Goal: Information Seeking & Learning: Learn about a topic

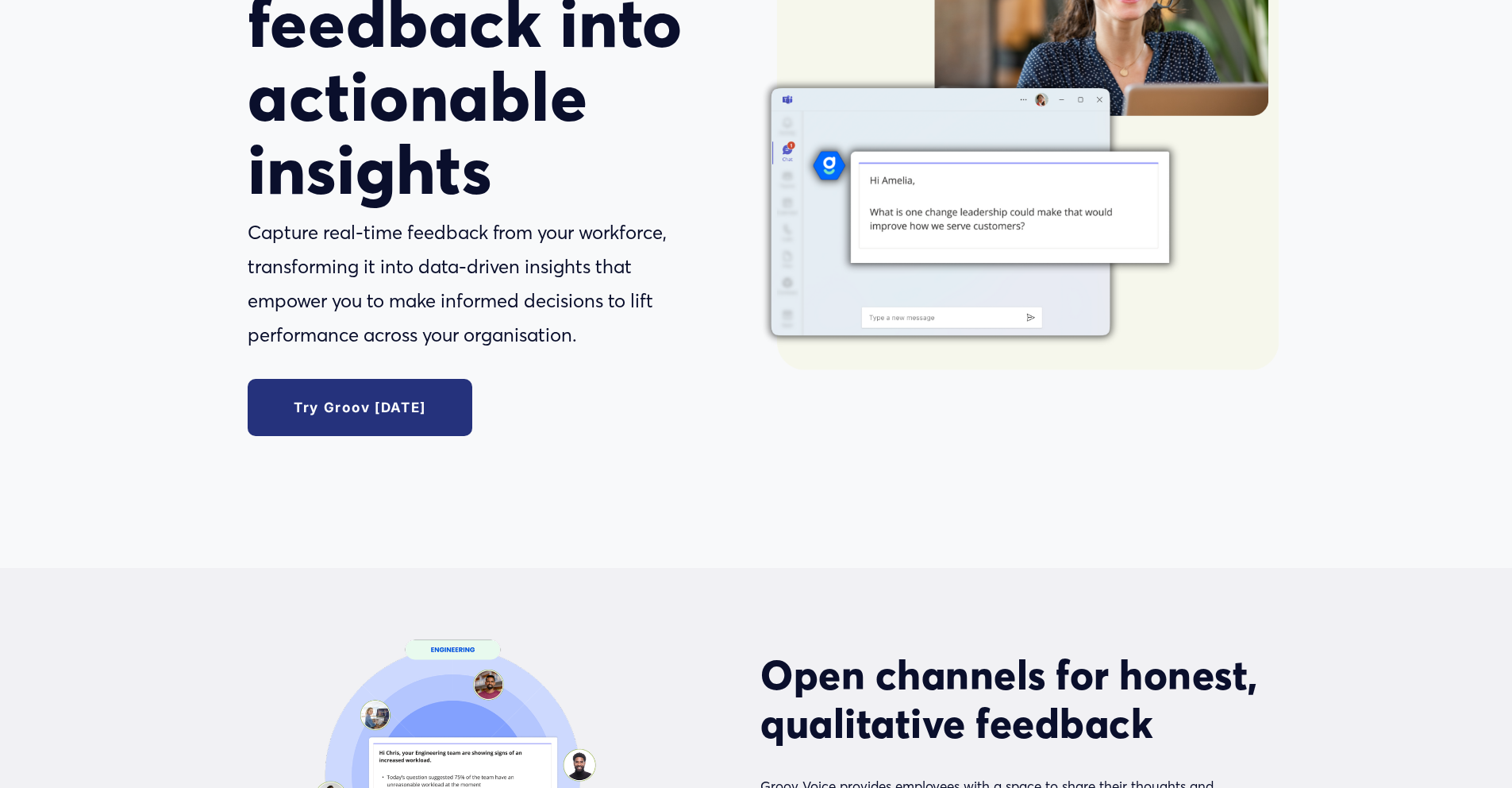
scroll to position [380, 0]
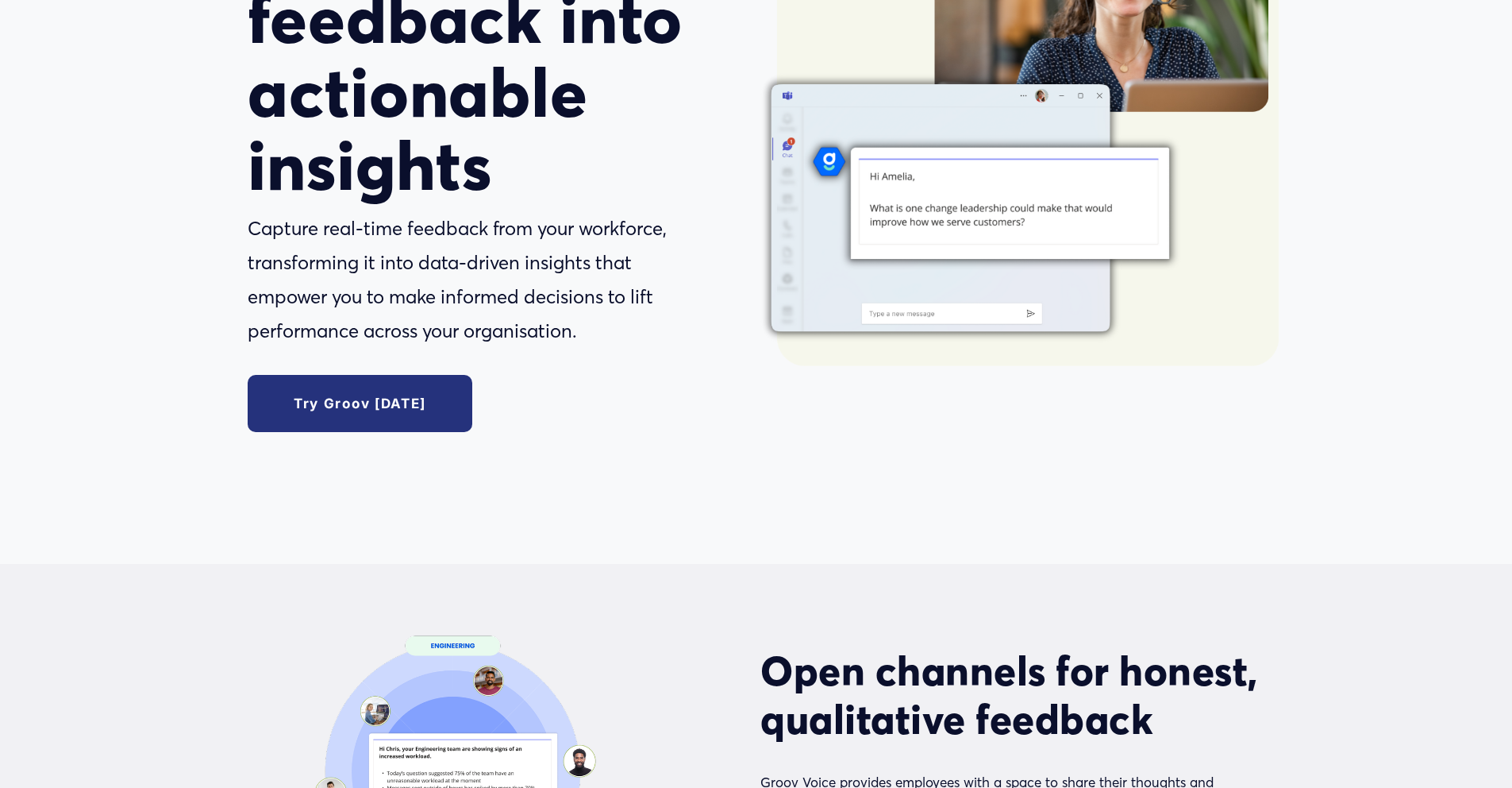
click at [369, 405] on link "Try Groov today" at bounding box center [359, 402] width 224 height 56
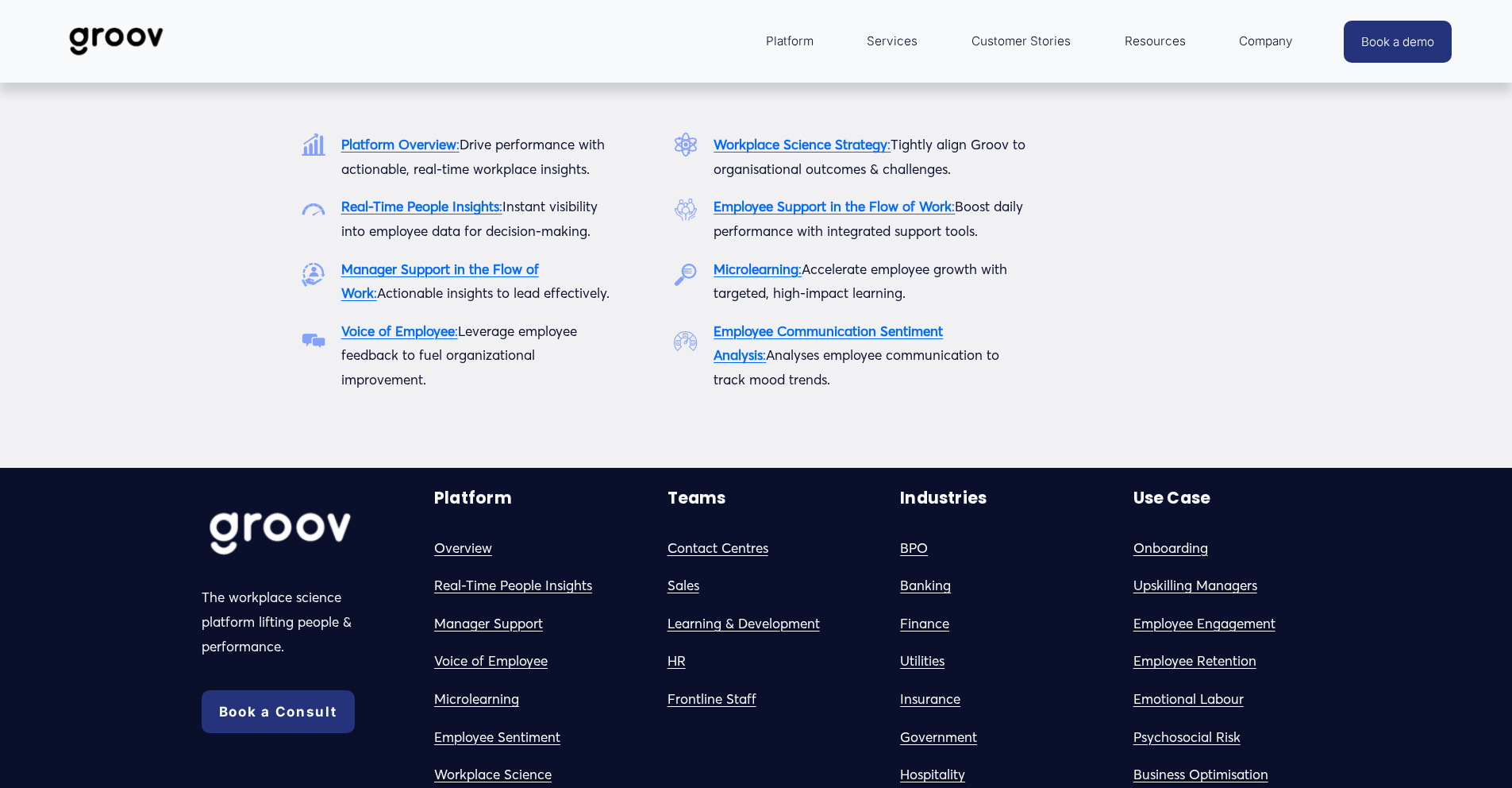
click at [792, 44] on span "Platform" at bounding box center [790, 41] width 47 height 22
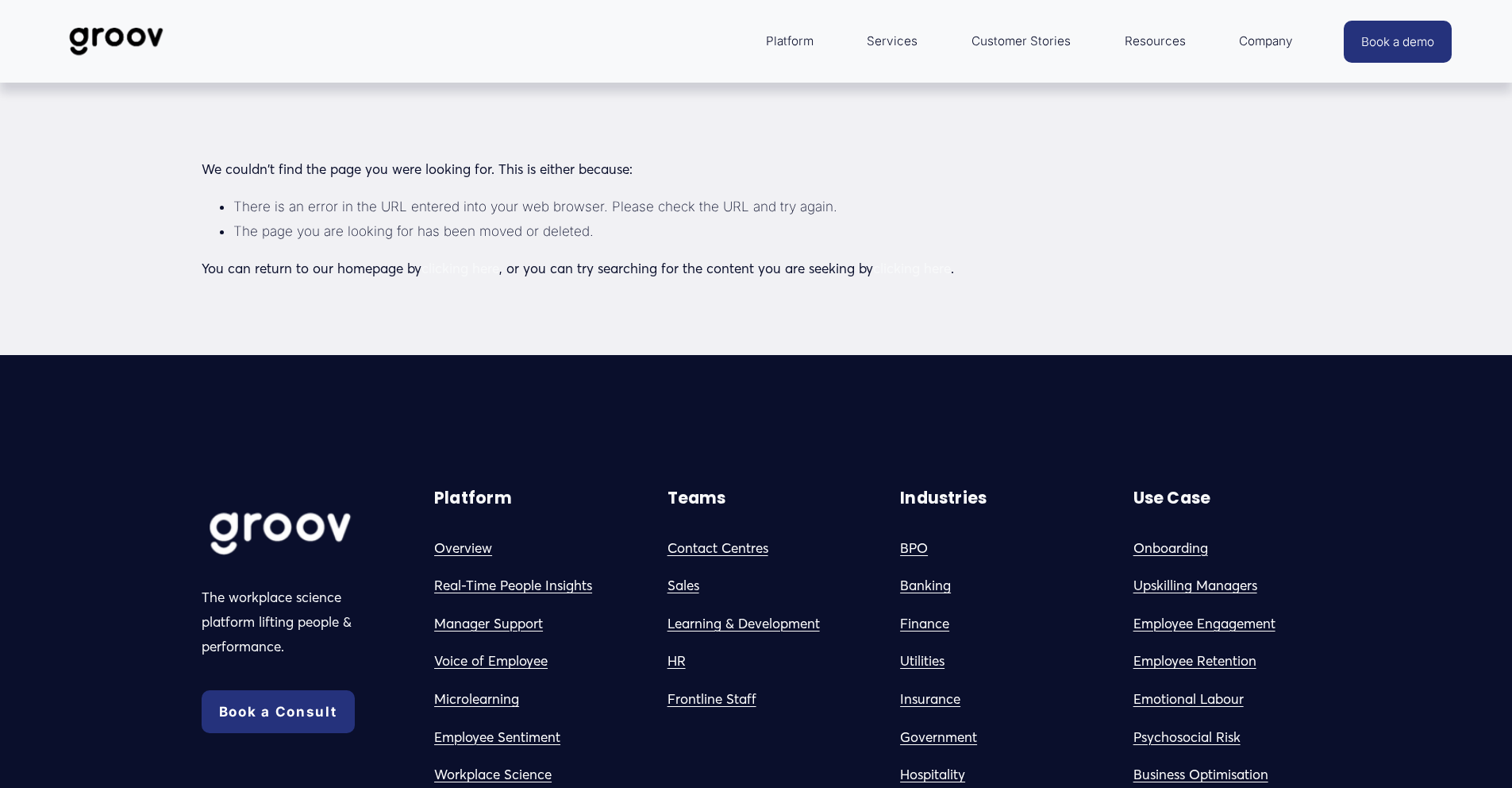
click at [897, 45] on link "Services" at bounding box center [891, 41] width 67 height 38
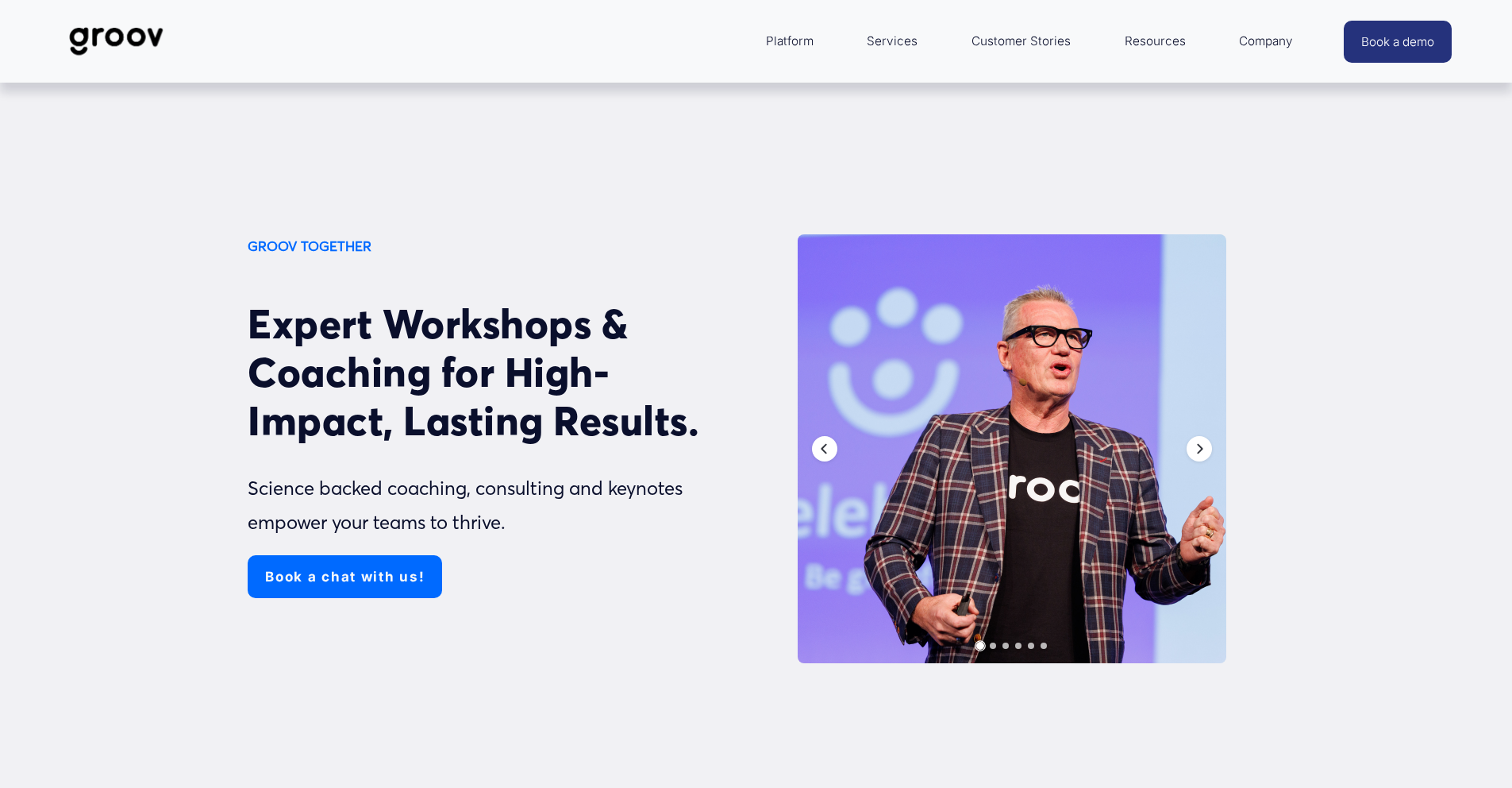
click at [336, 581] on link "Book a chat with us!" at bounding box center [344, 576] width 194 height 43
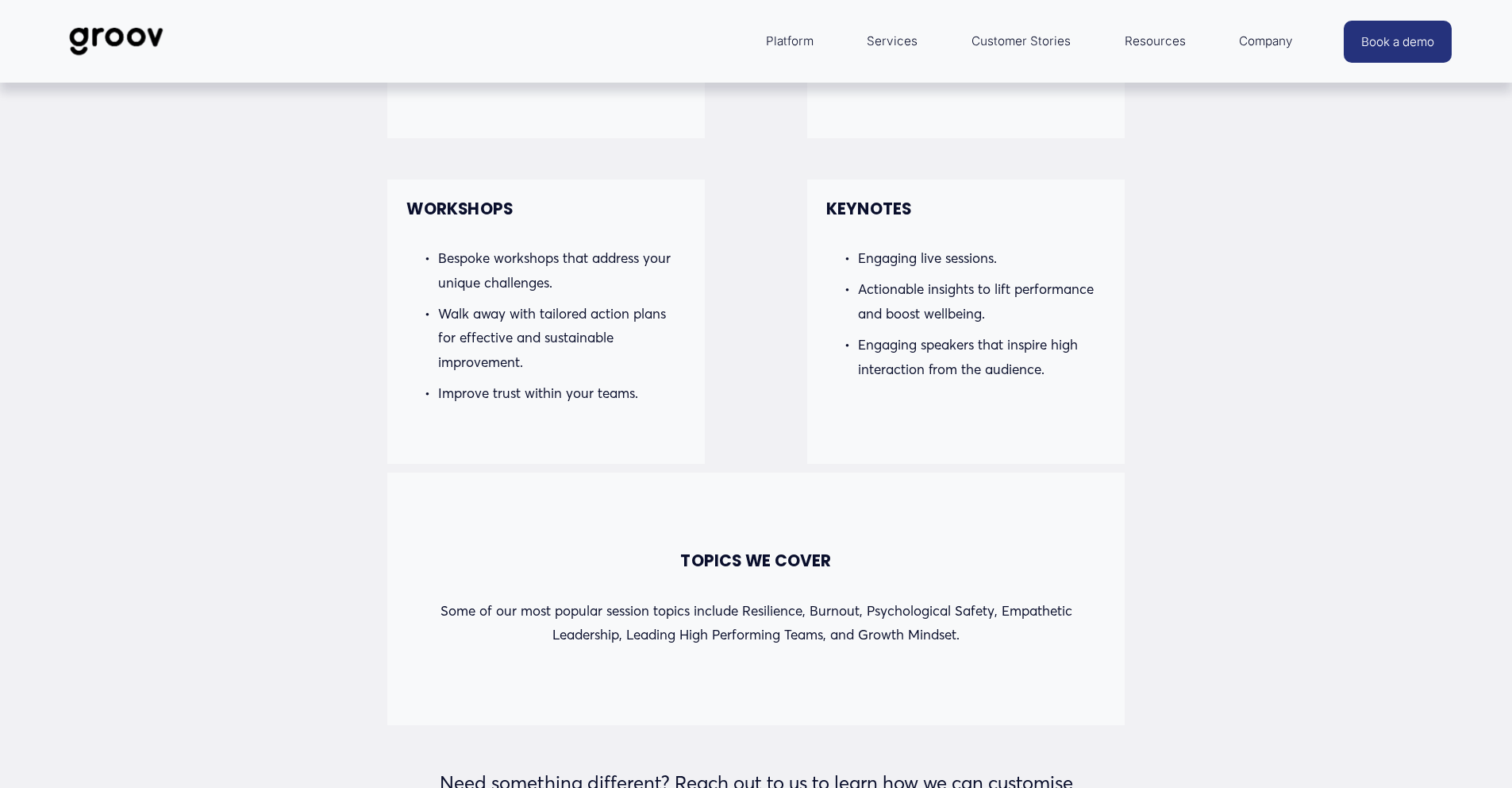
scroll to position [1510, 0]
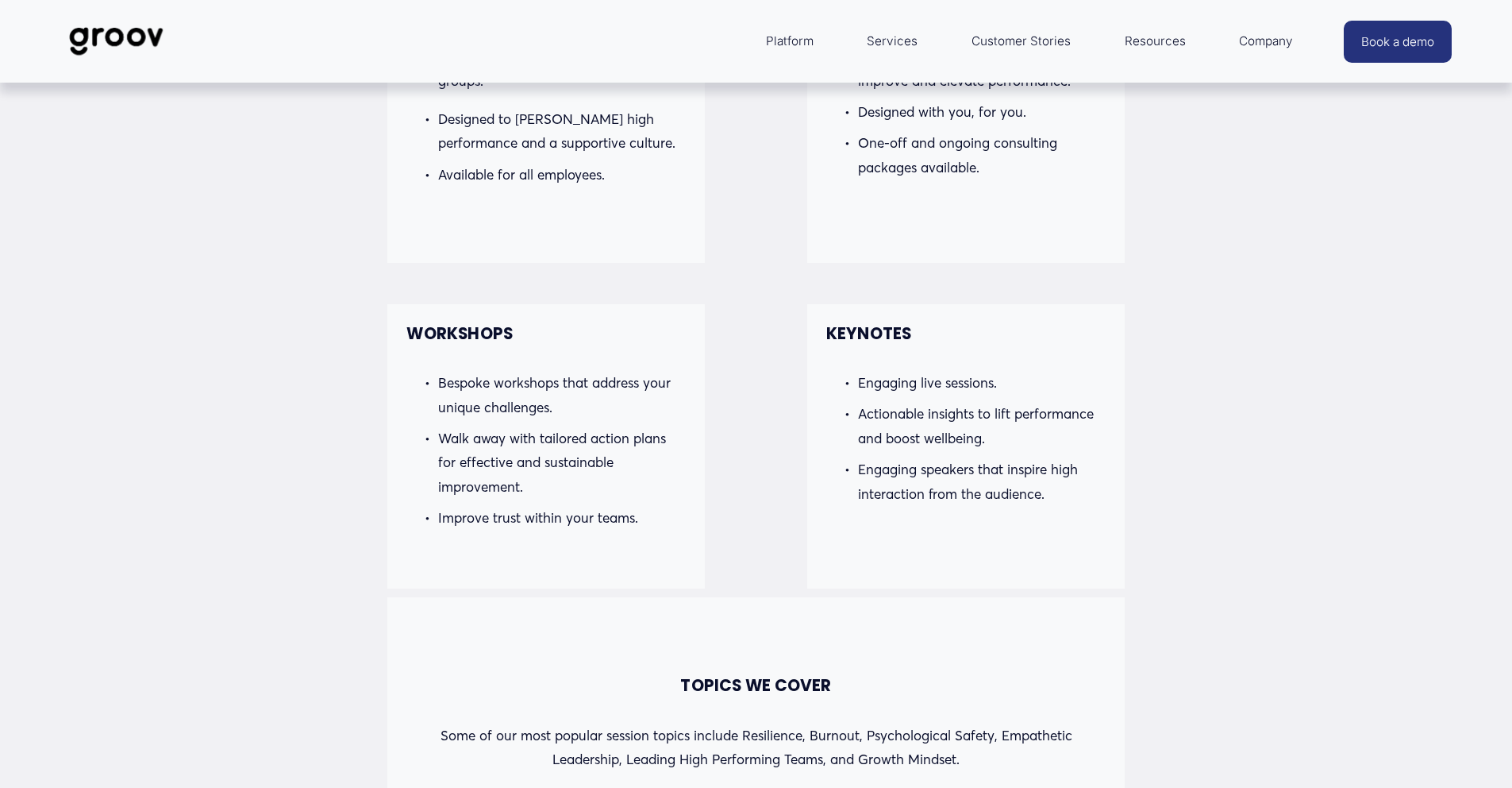
click at [894, 47] on link "Services" at bounding box center [891, 41] width 67 height 38
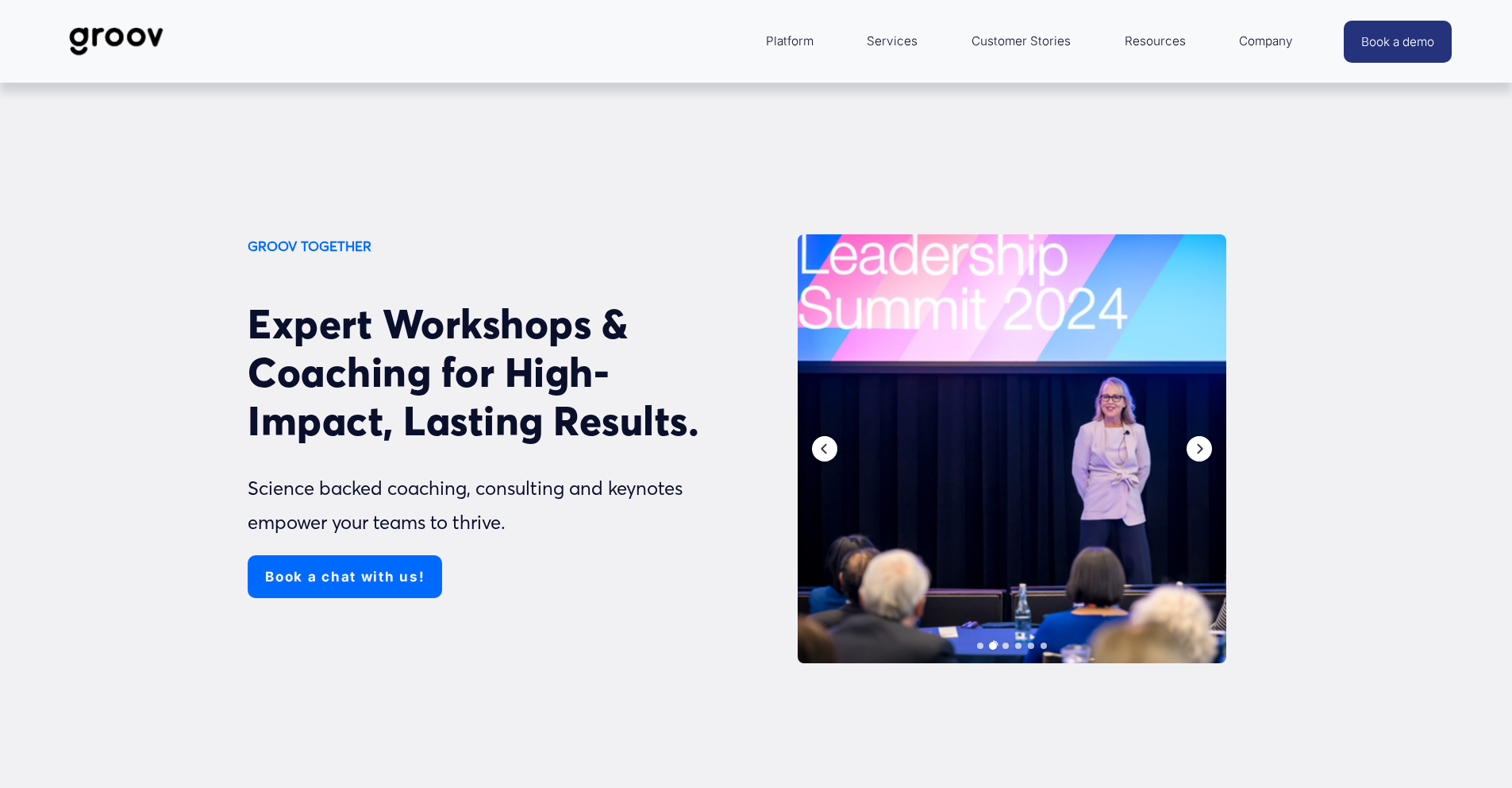
click at [903, 38] on link "Services" at bounding box center [891, 41] width 67 height 38
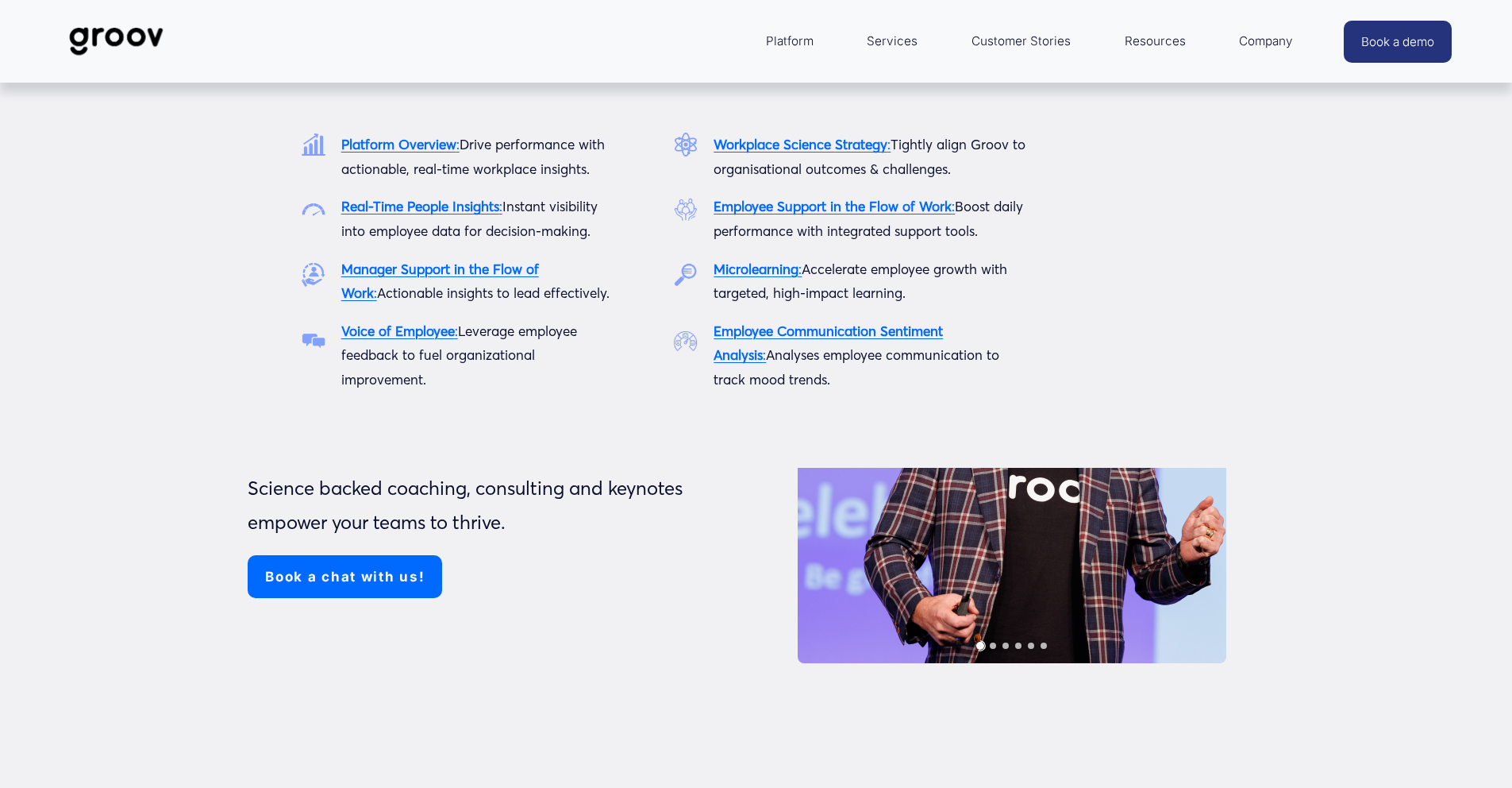
click at [788, 40] on span "Platform" at bounding box center [790, 41] width 47 height 22
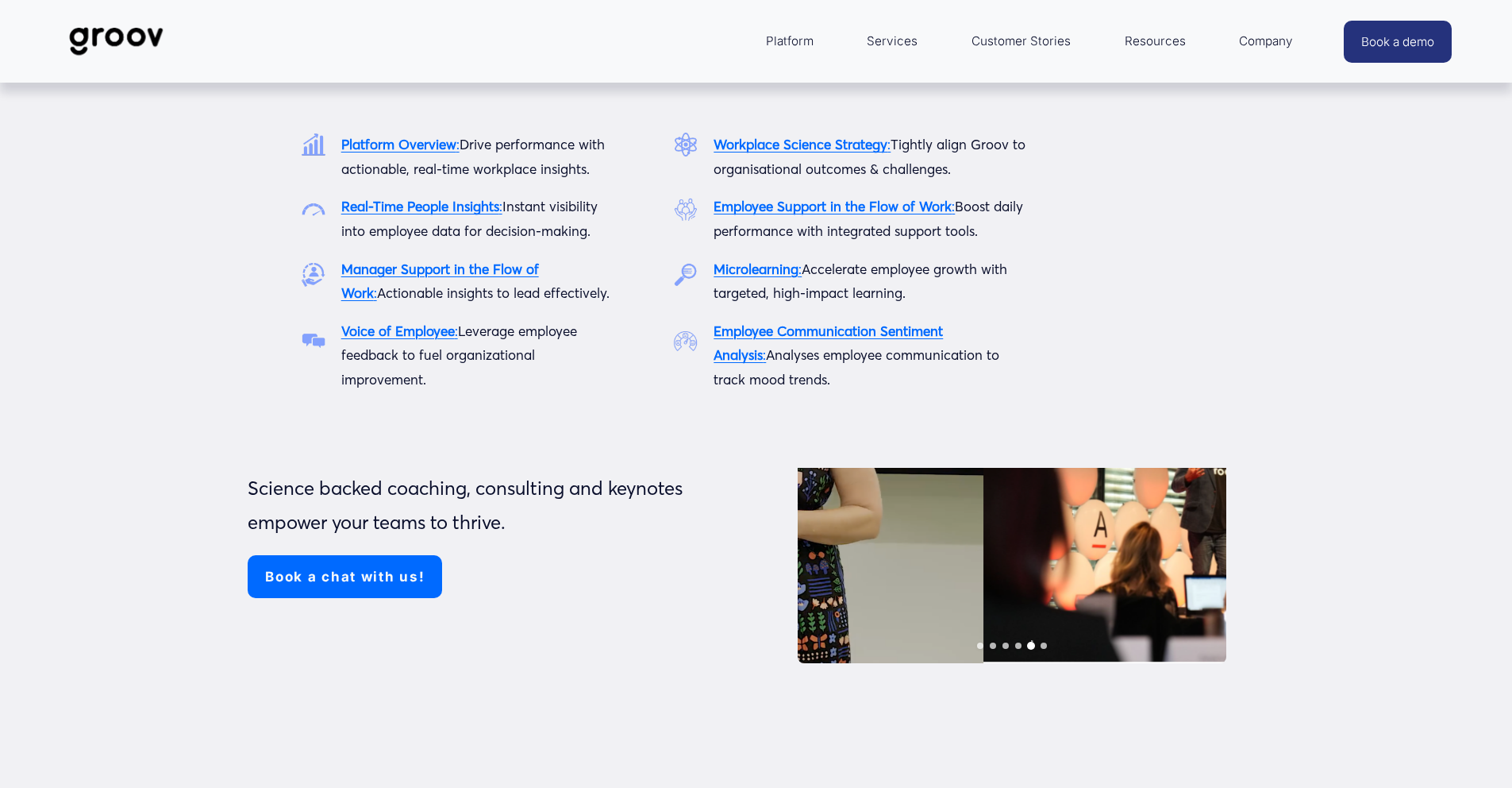
click at [414, 147] on strong "Platform Overview" at bounding box center [399, 144] width 115 height 17
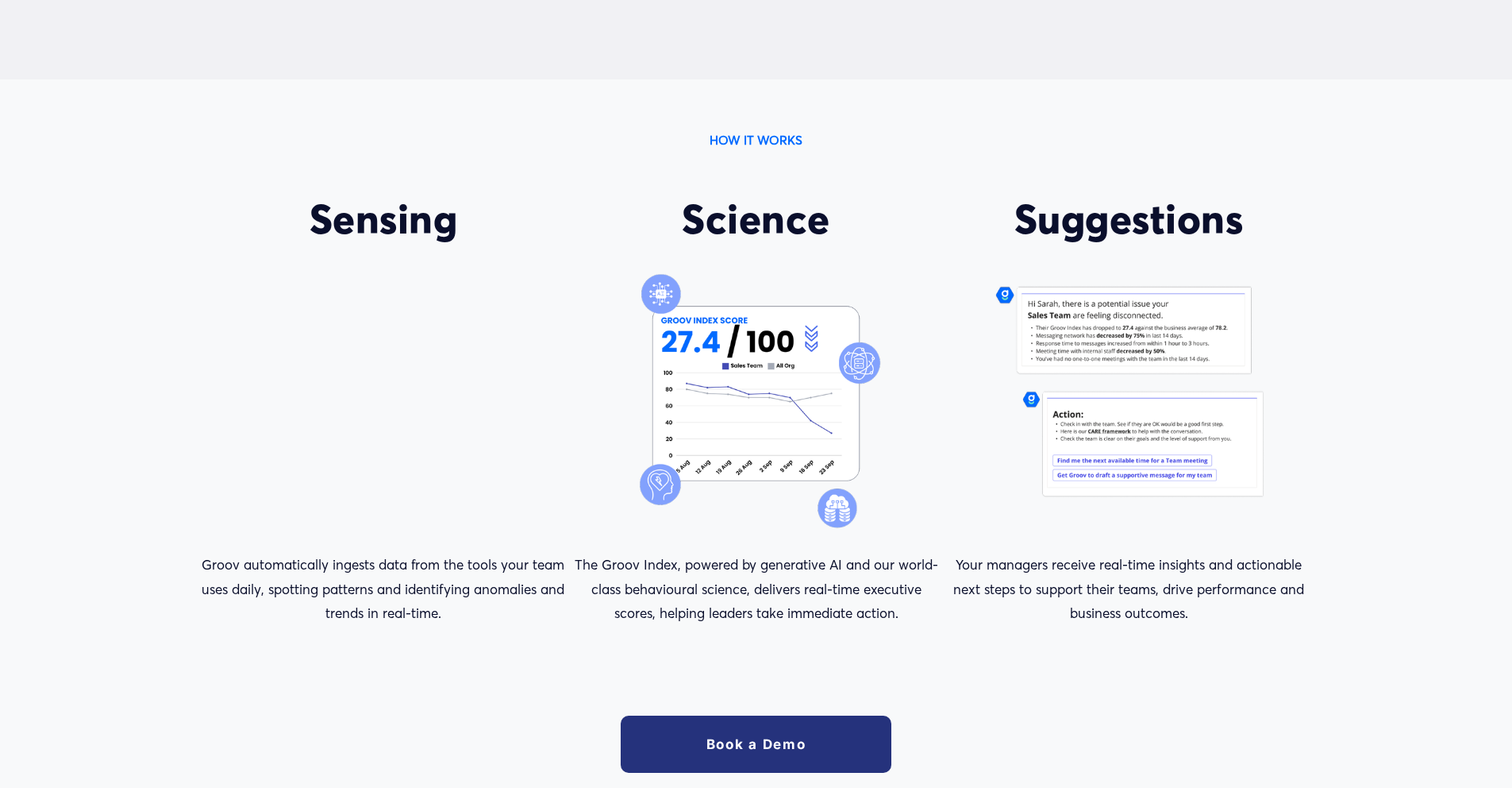
scroll to position [3324, 0]
